Goal: Transaction & Acquisition: Obtain resource

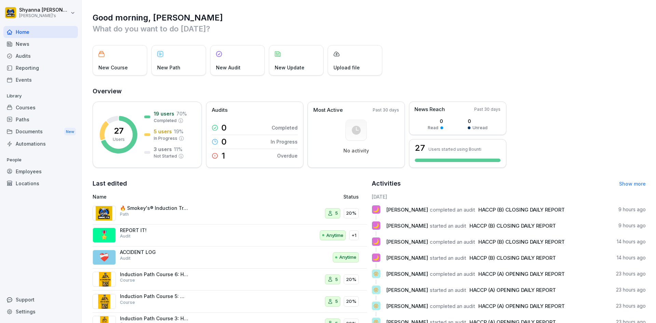
click at [62, 56] on div "Audits" at bounding box center [40, 56] width 74 height 12
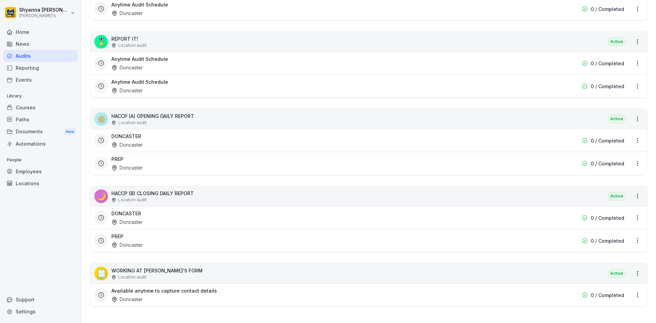
scroll to position [214, 0]
click at [153, 218] on div "DONCASTER Doncaster" at bounding box center [324, 218] width 427 height 16
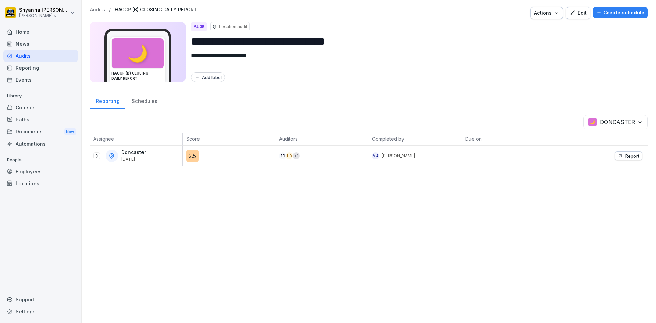
click at [374, 152] on button "Report" at bounding box center [628, 155] width 28 height 9
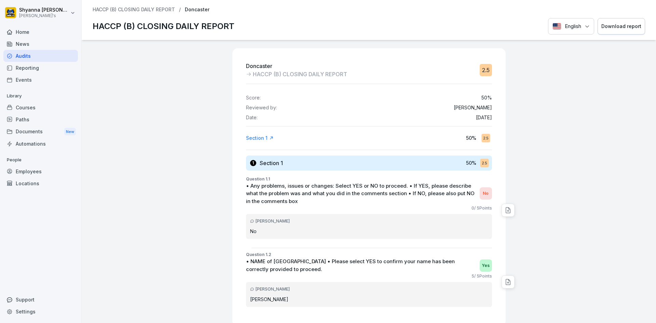
click at [374, 28] on div "Download report" at bounding box center [621, 27] width 40 height 8
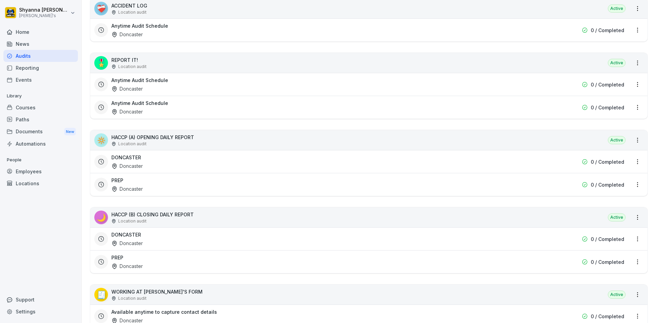
scroll to position [205, 0]
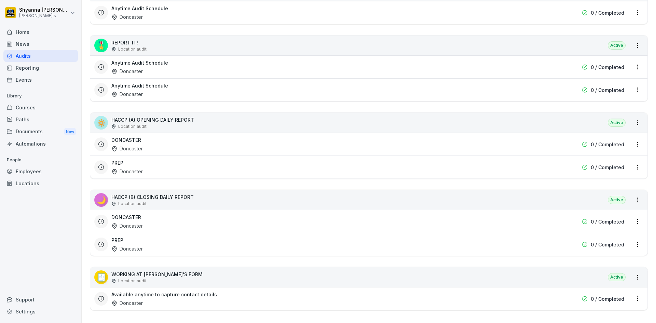
click at [141, 247] on div "Doncaster" at bounding box center [126, 248] width 31 height 7
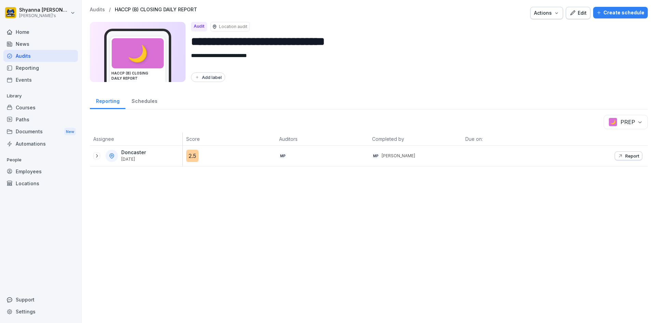
click at [374, 151] on div "Report" at bounding box center [601, 155] width 93 height 20
click at [374, 152] on button "Report" at bounding box center [628, 155] width 28 height 9
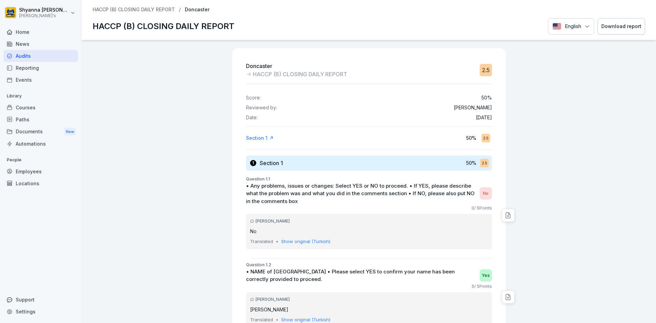
click at [374, 22] on button "Download report" at bounding box center [620, 26] width 47 height 17
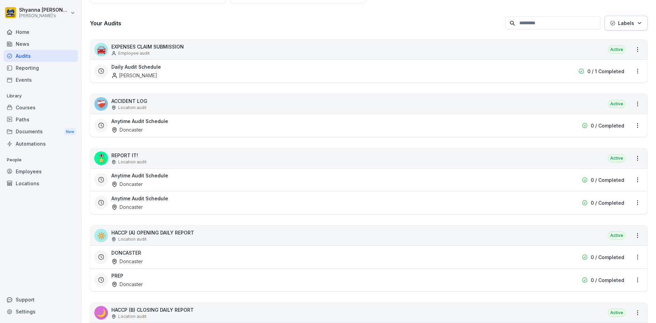
scroll to position [102, 0]
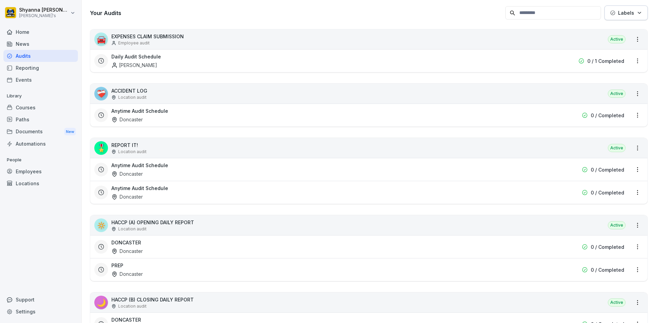
click at [132, 252] on div "Doncaster" at bounding box center [126, 250] width 31 height 7
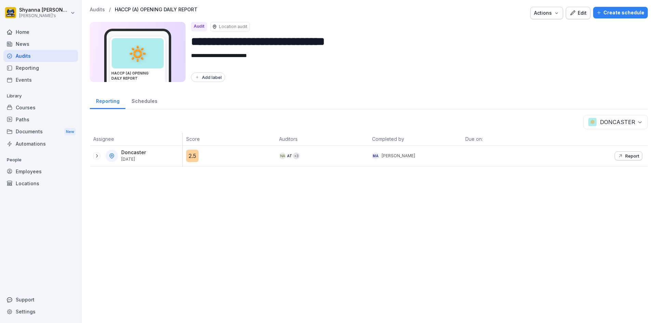
click at [374, 152] on button "Report" at bounding box center [628, 155] width 28 height 9
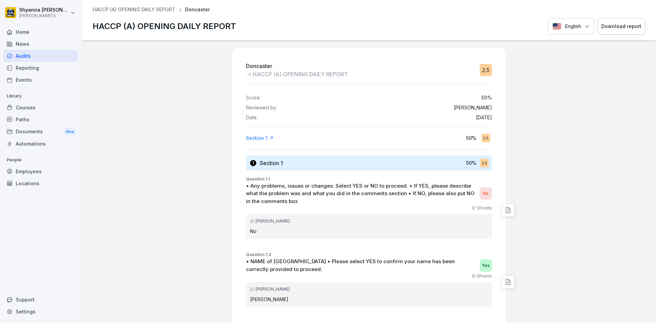
click at [374, 20] on button "Download report" at bounding box center [620, 26] width 47 height 17
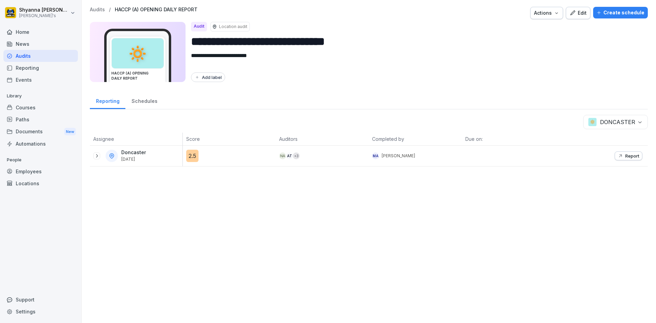
click at [374, 119] on body "**********" at bounding box center [328, 161] width 656 height 323
click at [374, 120] on body "**********" at bounding box center [328, 161] width 656 height 323
click at [374, 118] on body "**********" at bounding box center [328, 161] width 656 height 323
